Goal: Transaction & Acquisition: Purchase product/service

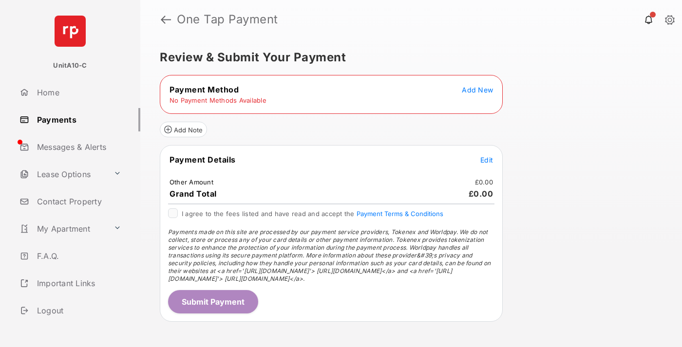
click at [477, 90] on span "Add New" at bounding box center [477, 90] width 31 height 8
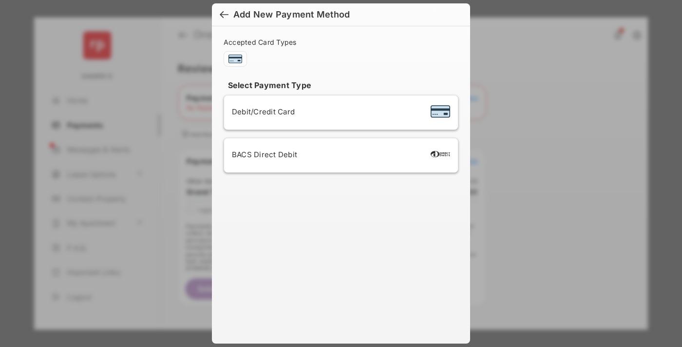
click at [261, 112] on span "Debit/Credit Card" at bounding box center [263, 111] width 63 height 9
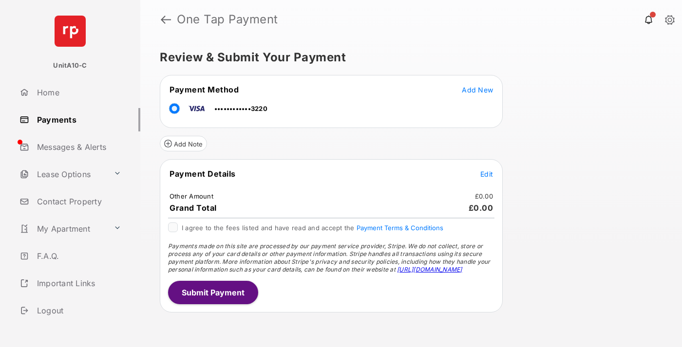
click at [487, 174] on span "Edit" at bounding box center [486, 174] width 13 height 8
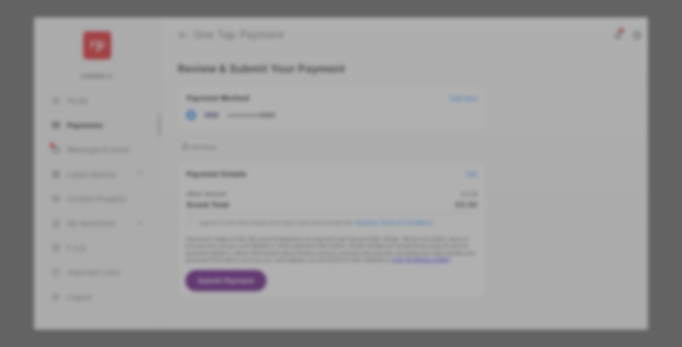
type input "**"
click at [308, 248] on button "Save" at bounding box center [307, 256] width 49 height 23
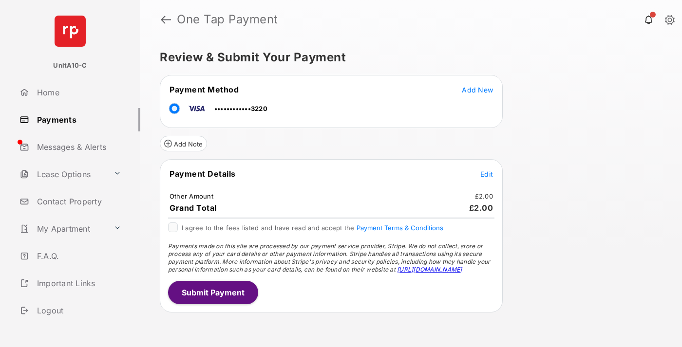
click at [212, 292] on button "Submit Payment" at bounding box center [213, 292] width 90 height 23
